Goal: Task Accomplishment & Management: Manage account settings

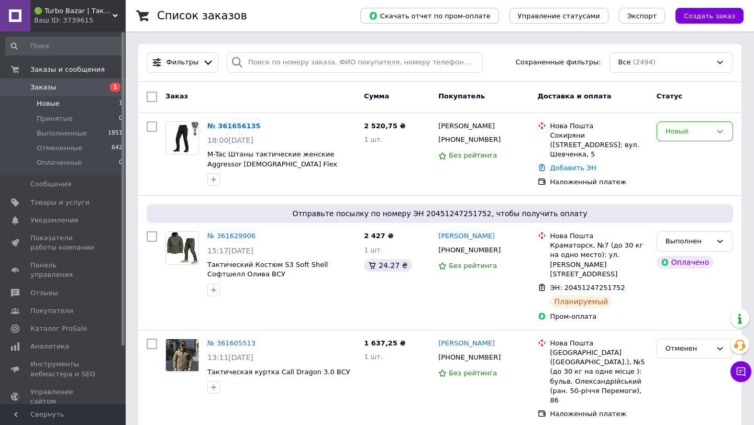
click at [82, 104] on li "Новые 1" at bounding box center [64, 103] width 129 height 15
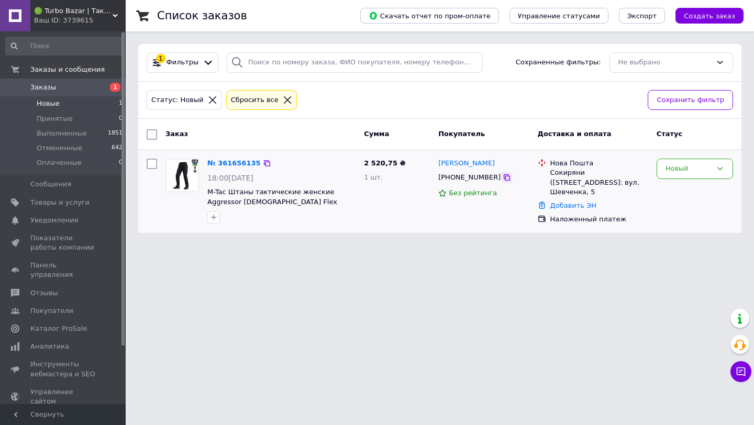
click at [503, 178] on icon at bounding box center [507, 177] width 8 height 8
click at [503, 179] on icon at bounding box center [507, 177] width 8 height 8
click at [229, 163] on link "№ 361656135" at bounding box center [233, 163] width 53 height 8
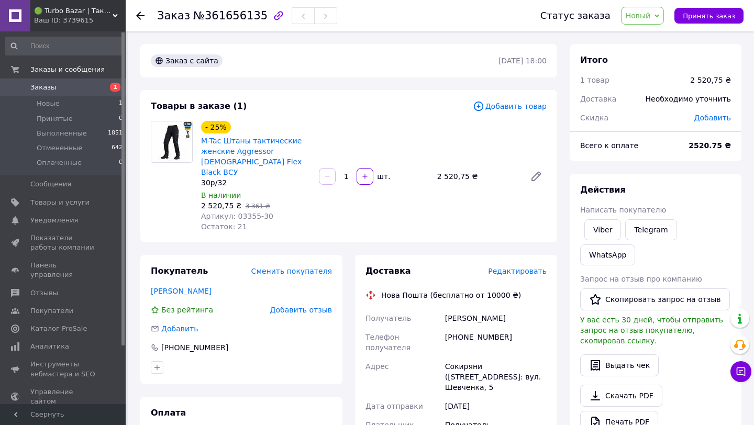
click at [213, 178] on div "30р/32" at bounding box center [255, 183] width 109 height 10
click at [198, 138] on div "- 25% M-Tac Штаны тактические женские Aggressor Lady Flex Black ВСУ 30р/32 В на…" at bounding box center [256, 176] width 118 height 115
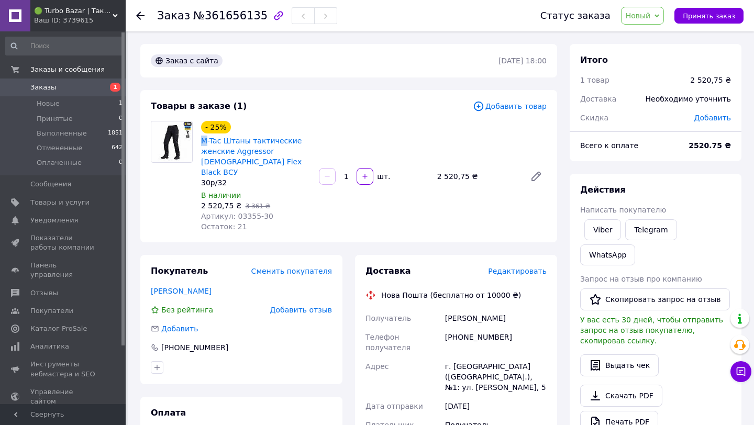
click at [198, 138] on div "- 25% M-Tac Штаны тактические женские Aggressor Lady Flex Black ВСУ 30р/32 В на…" at bounding box center [256, 176] width 118 height 115
copy link "M-Tac Штаны тактические женские Aggressor [DEMOGRAPHIC_DATA] Flex Black ВСУ"
click at [282, 201] on div "2 520,75 ₴   3 361 ₴" at bounding box center [255, 206] width 109 height 10
click at [88, 108] on li "Новые 1" at bounding box center [64, 103] width 129 height 15
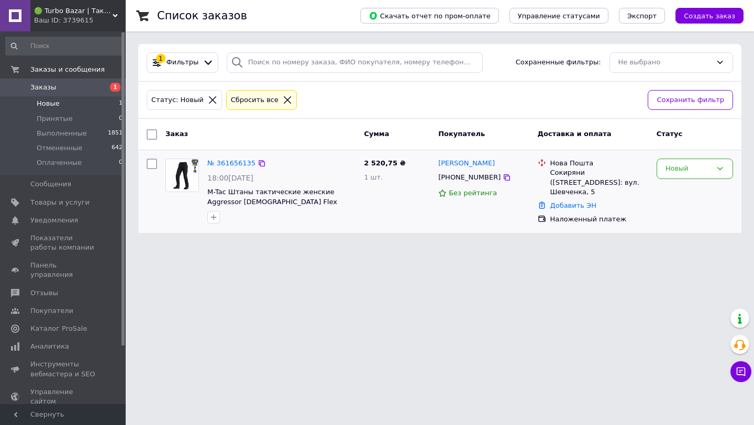
click at [215, 186] on div "№ 361656135 18:00, 12.09.2025 M-Tac Штаны тактические женские Aggressor Lady Fl…" at bounding box center [281, 190] width 157 height 73
copy div "M-Tac Штаны тактические женские Aggressor [DEMOGRAPHIC_DATA] Flex Black ВСУ"
click at [350, 88] on div "Статус: Новый Сбросить все" at bounding box center [393, 100] width 497 height 25
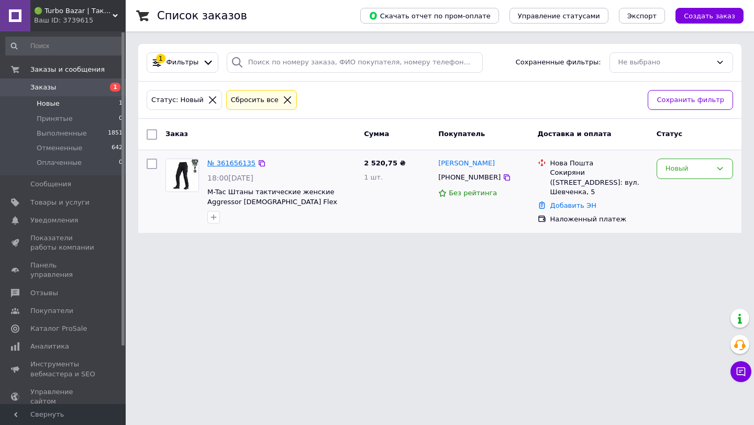
click at [241, 160] on link "№ 361656135" at bounding box center [231, 163] width 48 height 8
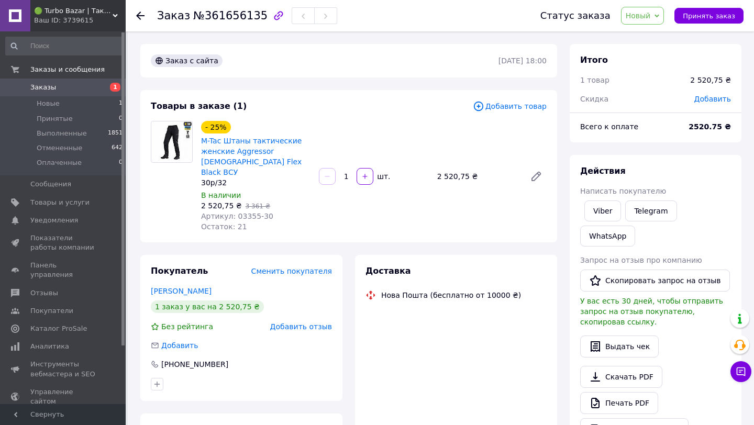
click at [241, 212] on span "Артикул: 03355-30" at bounding box center [237, 216] width 72 height 8
copy span "03355"
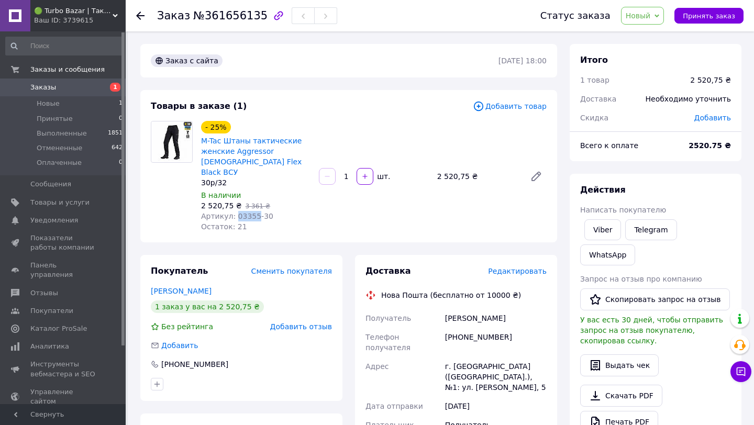
click at [636, 20] on span "Новый" at bounding box center [642, 16] width 43 height 18
click at [641, 54] on li "Выполнен" at bounding box center [650, 53] width 56 height 16
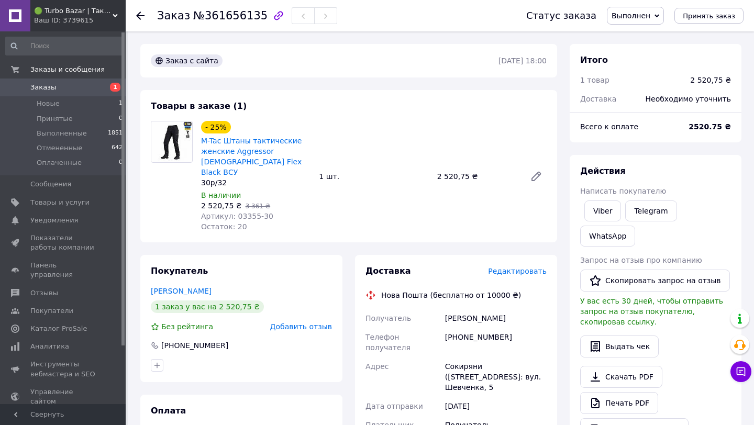
click at [465, 309] on div "Стецюк Наталя" at bounding box center [496, 318] width 106 height 19
copy div "Стецюк Наталя"
click at [464, 328] on div "[PHONE_NUMBER]" at bounding box center [496, 342] width 106 height 29
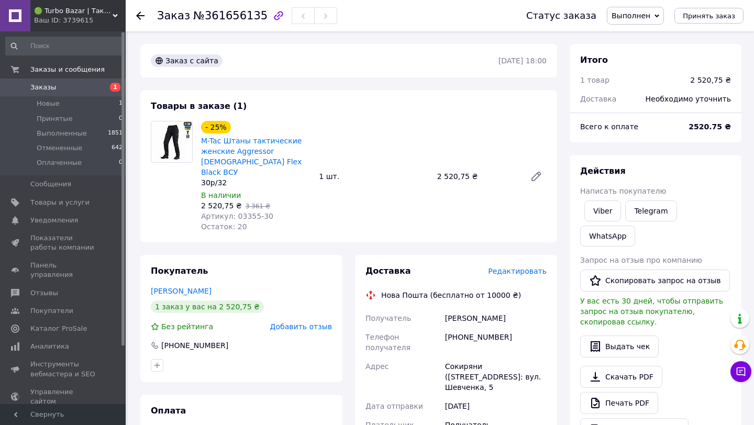
click at [464, 328] on div "[PHONE_NUMBER]" at bounding box center [496, 342] width 106 height 29
copy div "380684684232"
click at [455, 357] on div "Сокиряни ([STREET_ADDRESS]: вул. Шевченка, 5" at bounding box center [496, 377] width 106 height 40
copy div "Сокиряни"
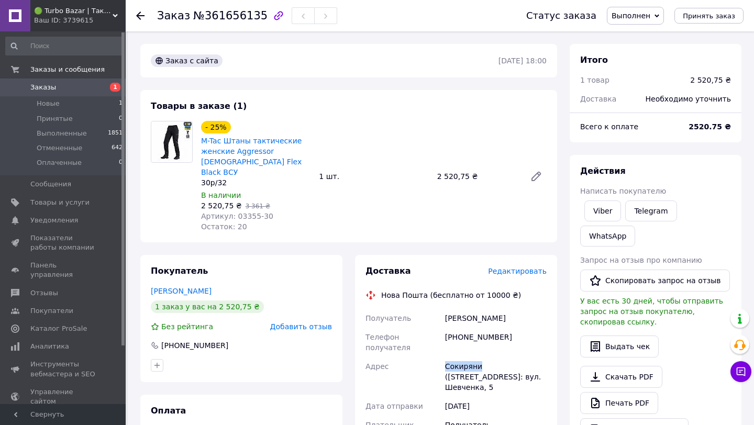
click at [92, 83] on span "Заказы" at bounding box center [63, 87] width 67 height 9
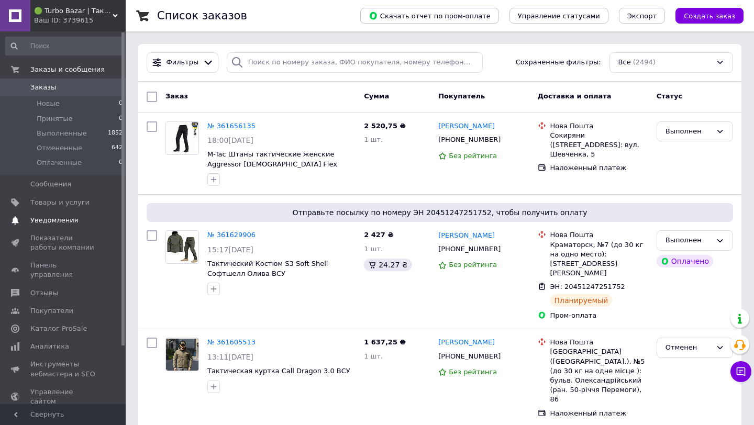
click at [70, 218] on span "Уведомления" at bounding box center [54, 220] width 48 height 9
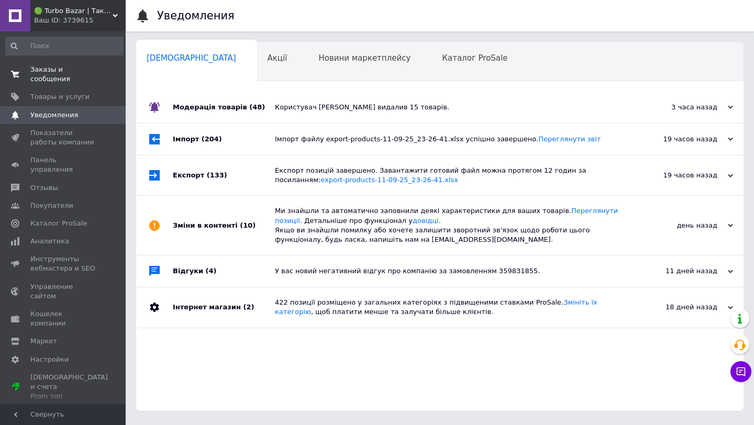
click at [116, 71] on span "0 0" at bounding box center [111, 74] width 29 height 19
